Goal: Information Seeking & Learning: Find specific fact

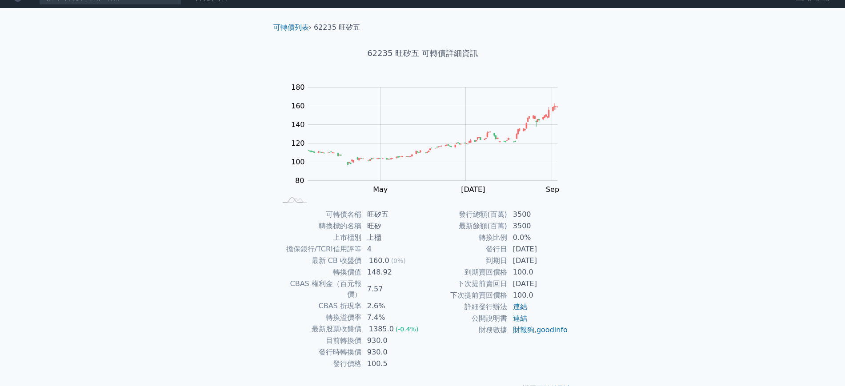
scroll to position [25, 0]
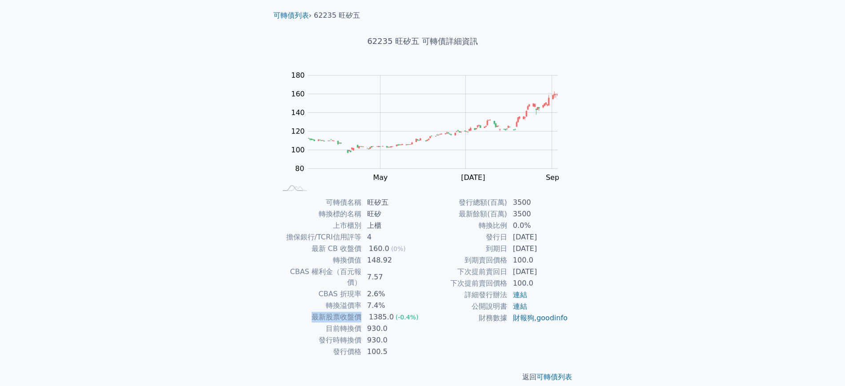
drag, startPoint x: 385, startPoint y: 296, endPoint x: 367, endPoint y: 301, distance: 18.6
click at [367, 301] on tbody "可轉債名稱 旺矽五 轉換標的名稱 旺矽 上市櫃別 上櫃 擔保銀行/TCRI信用評等 4 最新 CB 收盤價 160.0 (0%) 轉換價值 148.92 CB…" at bounding box center [350, 277] width 146 height 161
click at [402, 288] on td "2.6%" at bounding box center [392, 294] width 61 height 12
drag, startPoint x: 365, startPoint y: 309, endPoint x: 387, endPoint y: 309, distance: 21.3
click at [387, 312] on td "1385.0 (-0.4%)" at bounding box center [392, 318] width 61 height 12
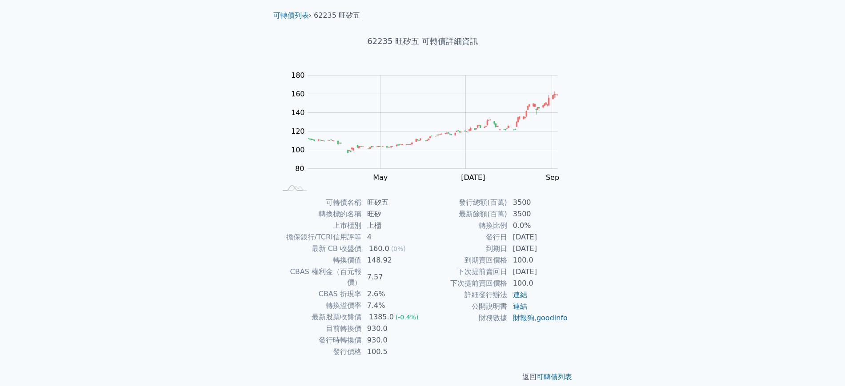
click at [398, 323] on td "930.0" at bounding box center [392, 329] width 61 height 12
